Goal: Task Accomplishment & Management: Complete application form

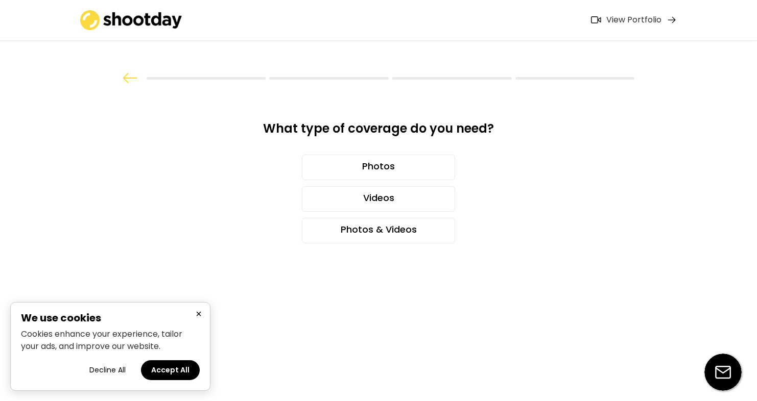
click at [179, 367] on button "Accept All" at bounding box center [170, 370] width 59 height 20
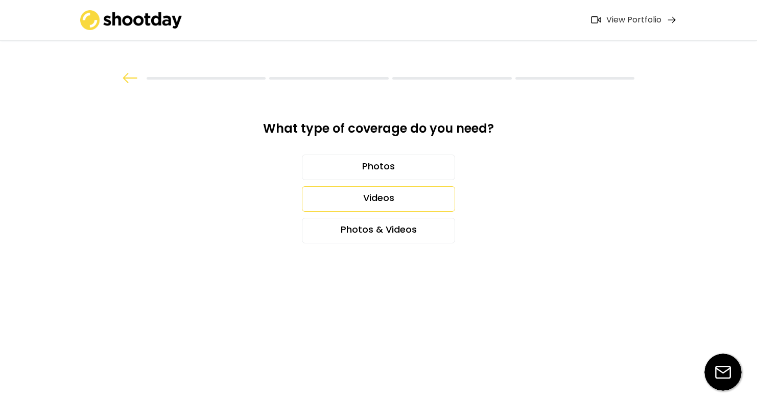
click at [396, 196] on div "Videos" at bounding box center [378, 199] width 153 height 26
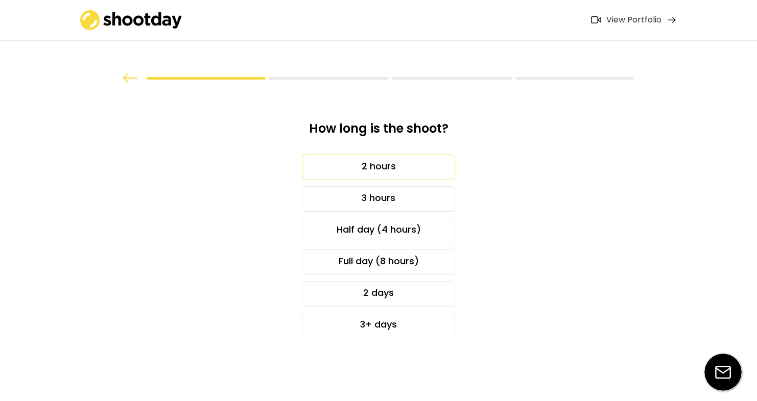
click at [382, 164] on div "2 hours" at bounding box center [378, 168] width 153 height 26
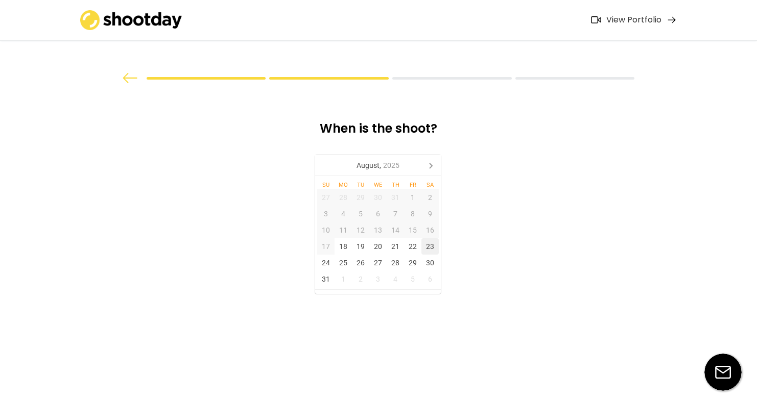
click at [431, 245] on div "23" at bounding box center [429, 246] width 17 height 16
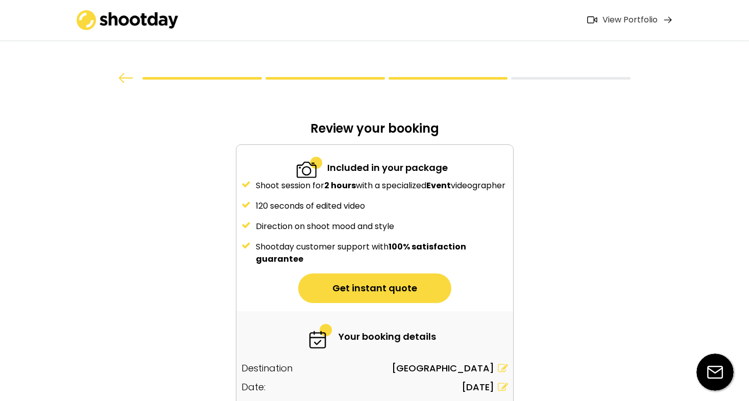
scroll to position [69, 0]
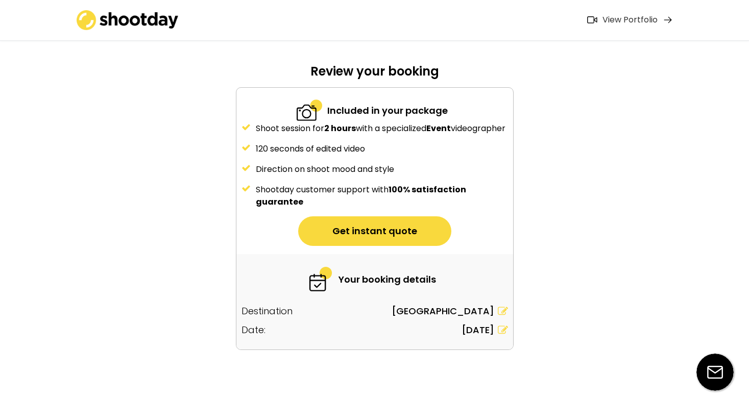
click at [384, 230] on button "Get instant quote" at bounding box center [374, 231] width 153 height 30
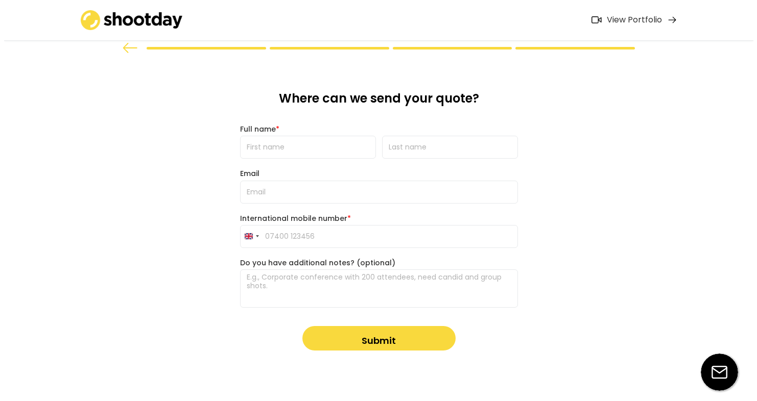
scroll to position [0, 0]
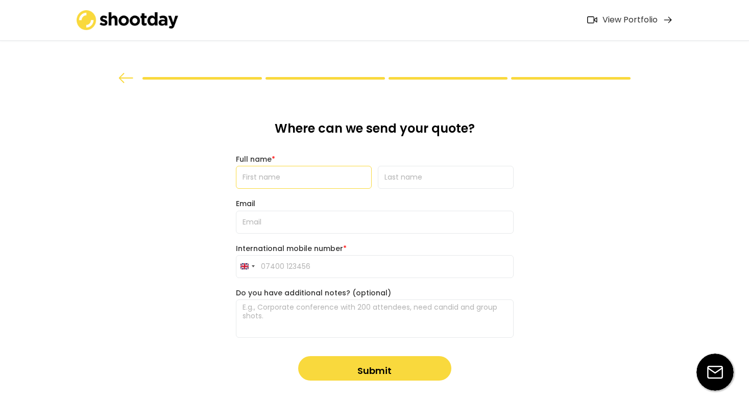
click at [362, 178] on input "input" at bounding box center [304, 177] width 136 height 23
type input "[PERSON_NAME]"
type input "Bonnar"
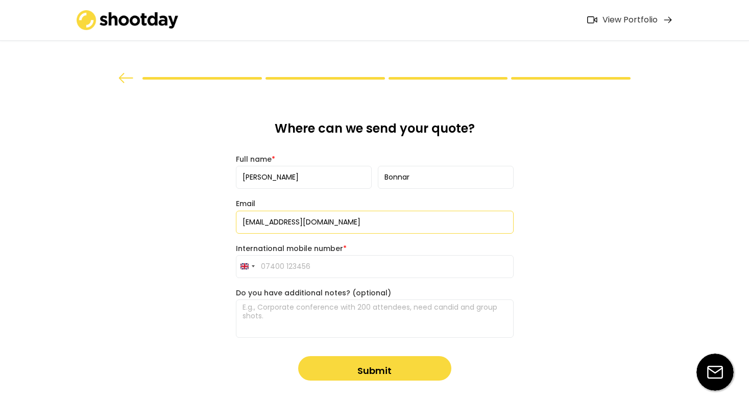
drag, startPoint x: 426, startPoint y: 222, endPoint x: 94, endPoint y: 197, distance: 333.3
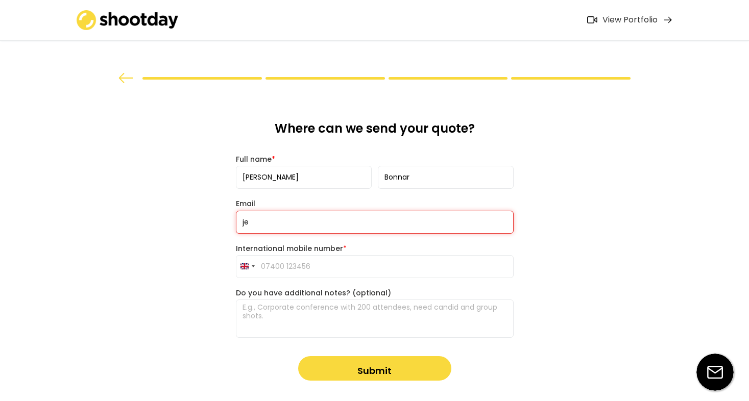
type input "jen"
type input "[EMAIL_ADDRESS][DOMAIN_NAME]"
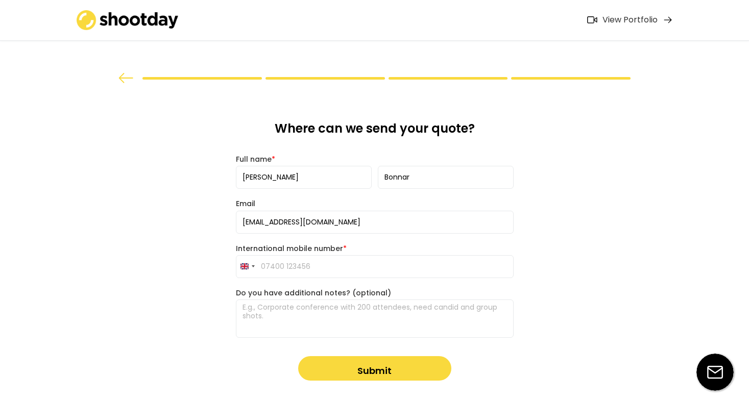
click at [498, 267] on input "tel" at bounding box center [375, 266] width 278 height 23
type input "07732 763163"
click at [242, 308] on textarea at bounding box center [375, 319] width 278 height 38
paste textarea "Hi, I'm looking for a videographer for [DATE][DATE] for an hour from 5 to 6pm t…"
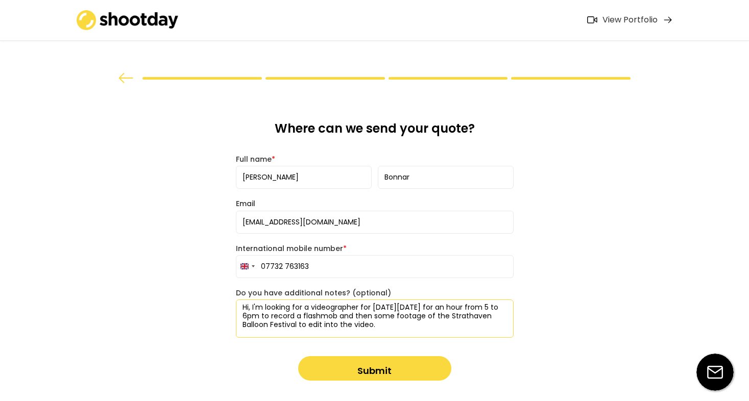
type textarea "Hi, I'm looking for a videographer for [DATE][DATE] for an hour from 5 to 6pm t…"
click at [375, 368] on button "Submit" at bounding box center [374, 368] width 153 height 25
